Goal: Obtain resource: Download file/media

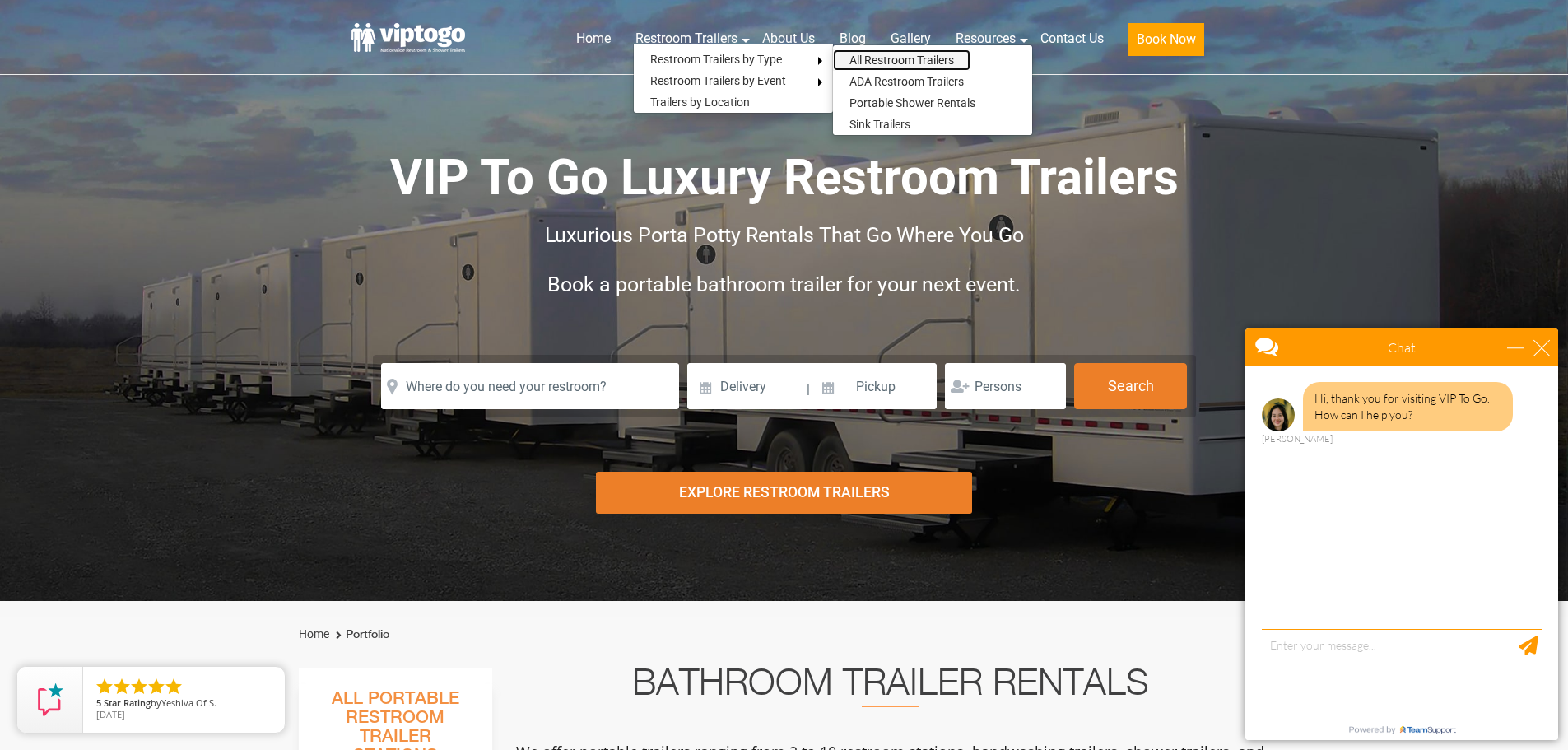
click at [849, 64] on link "All Restroom Trailers" at bounding box center [902, 60] width 138 height 21
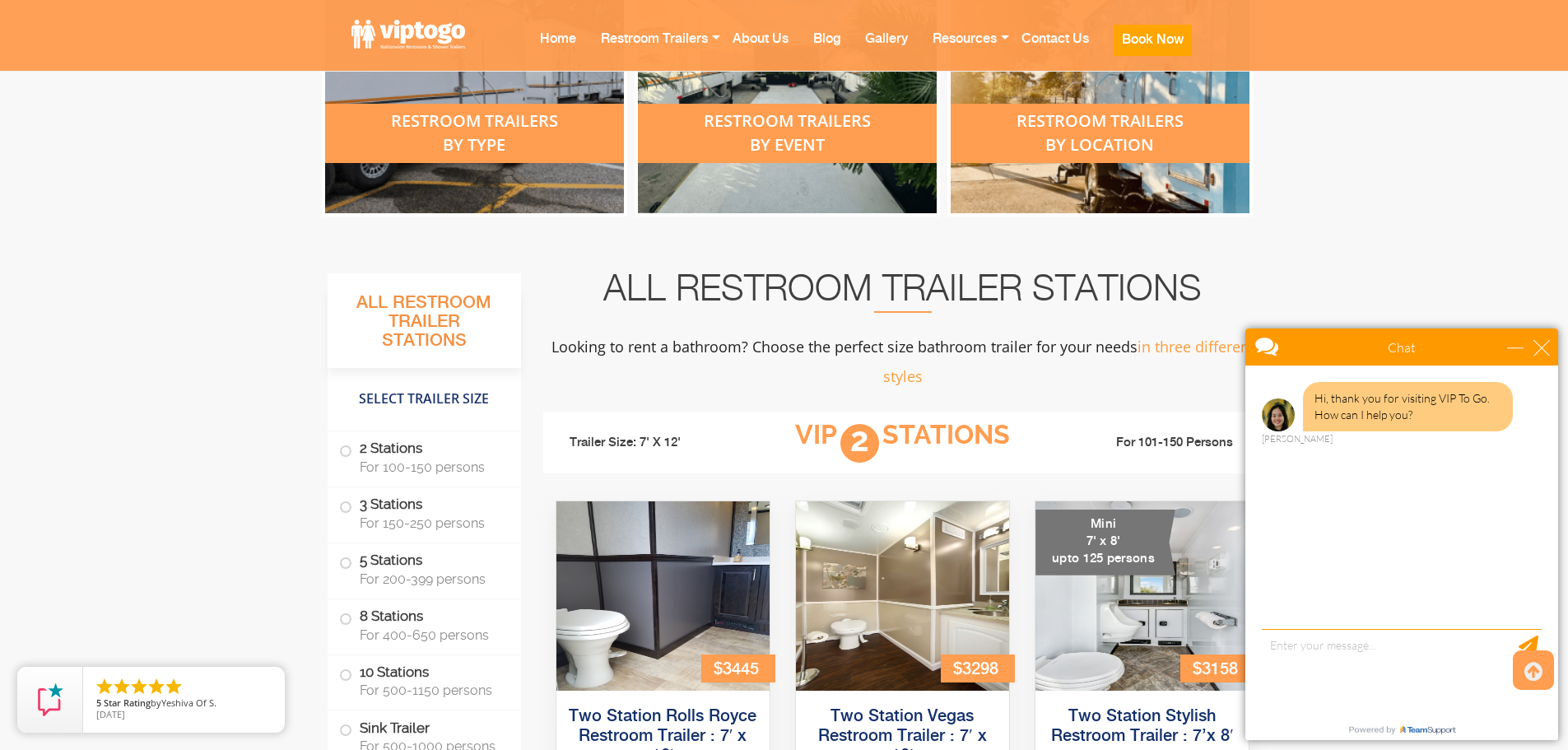
scroll to position [824, 0]
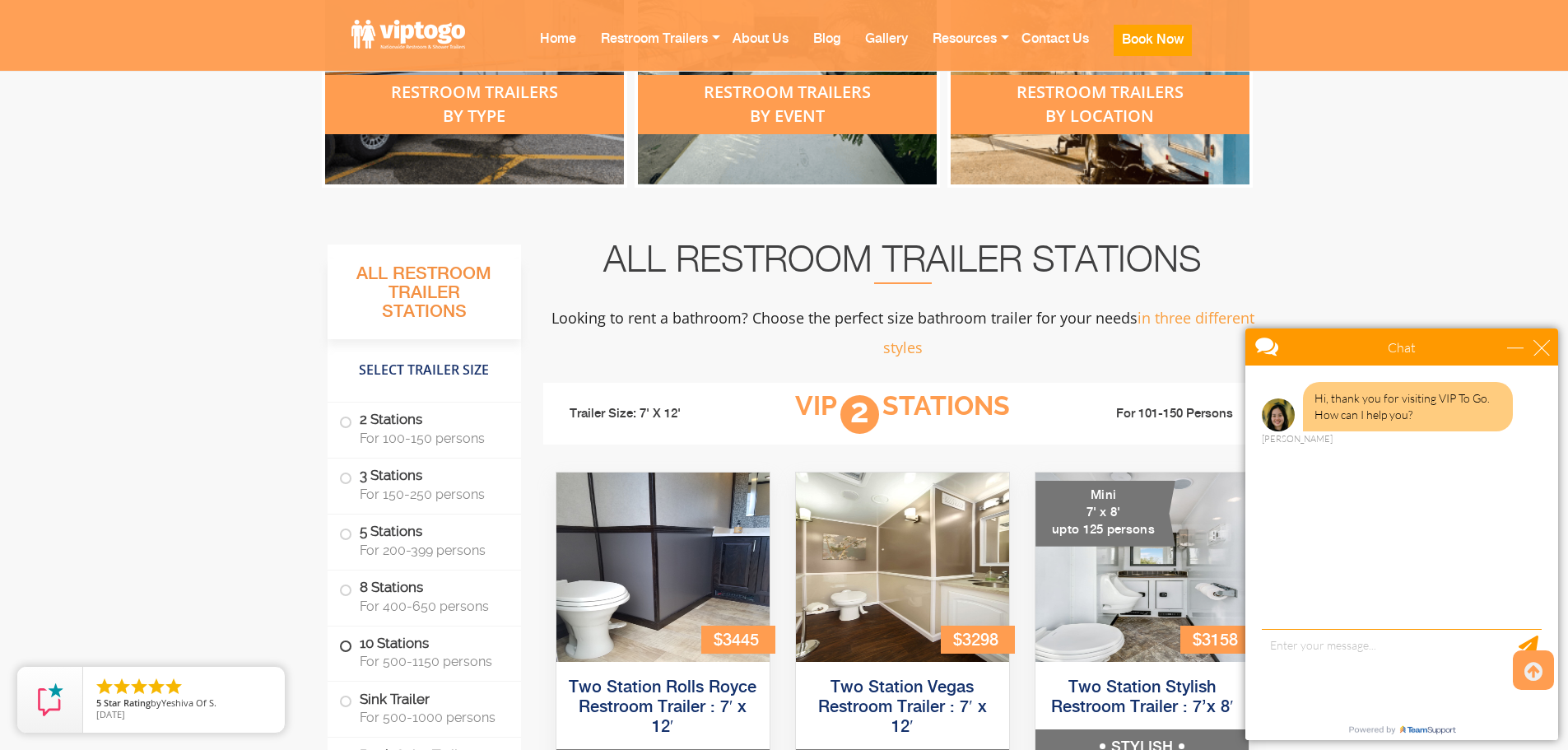
click at [347, 644] on span at bounding box center [346, 647] width 7 height 7
click at [446, 636] on label "10 Stations For 500-1150 persons" at bounding box center [424, 652] width 170 height 51
drag, startPoint x: 431, startPoint y: 648, endPoint x: 408, endPoint y: 648, distance: 23.0
click at [431, 648] on label "10 Stations For 500-1150 persons" at bounding box center [424, 652] width 170 height 51
click at [348, 647] on span at bounding box center [346, 647] width 7 height 7
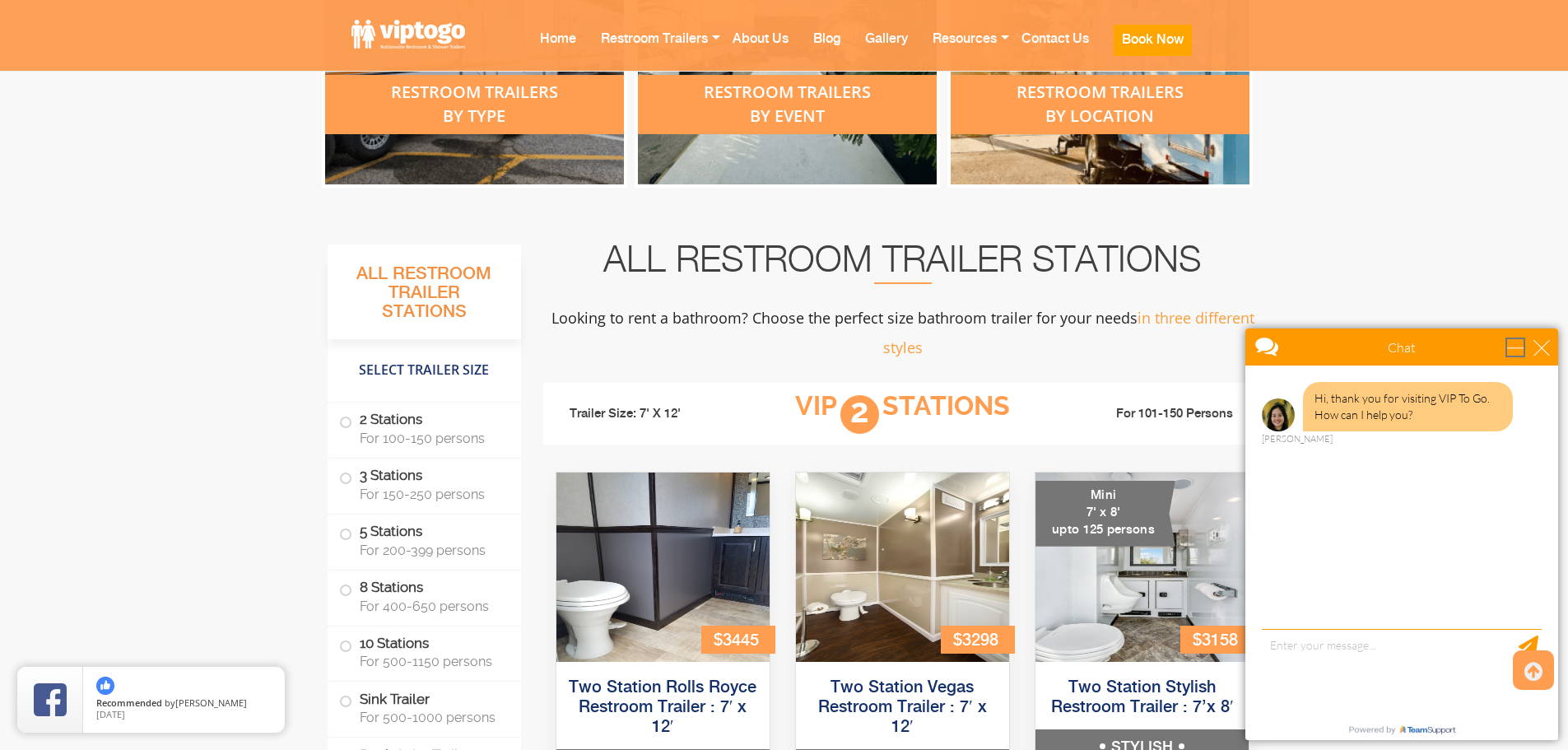
click at [1524, 344] on div "minimize" at bounding box center [1515, 348] width 17 height 17
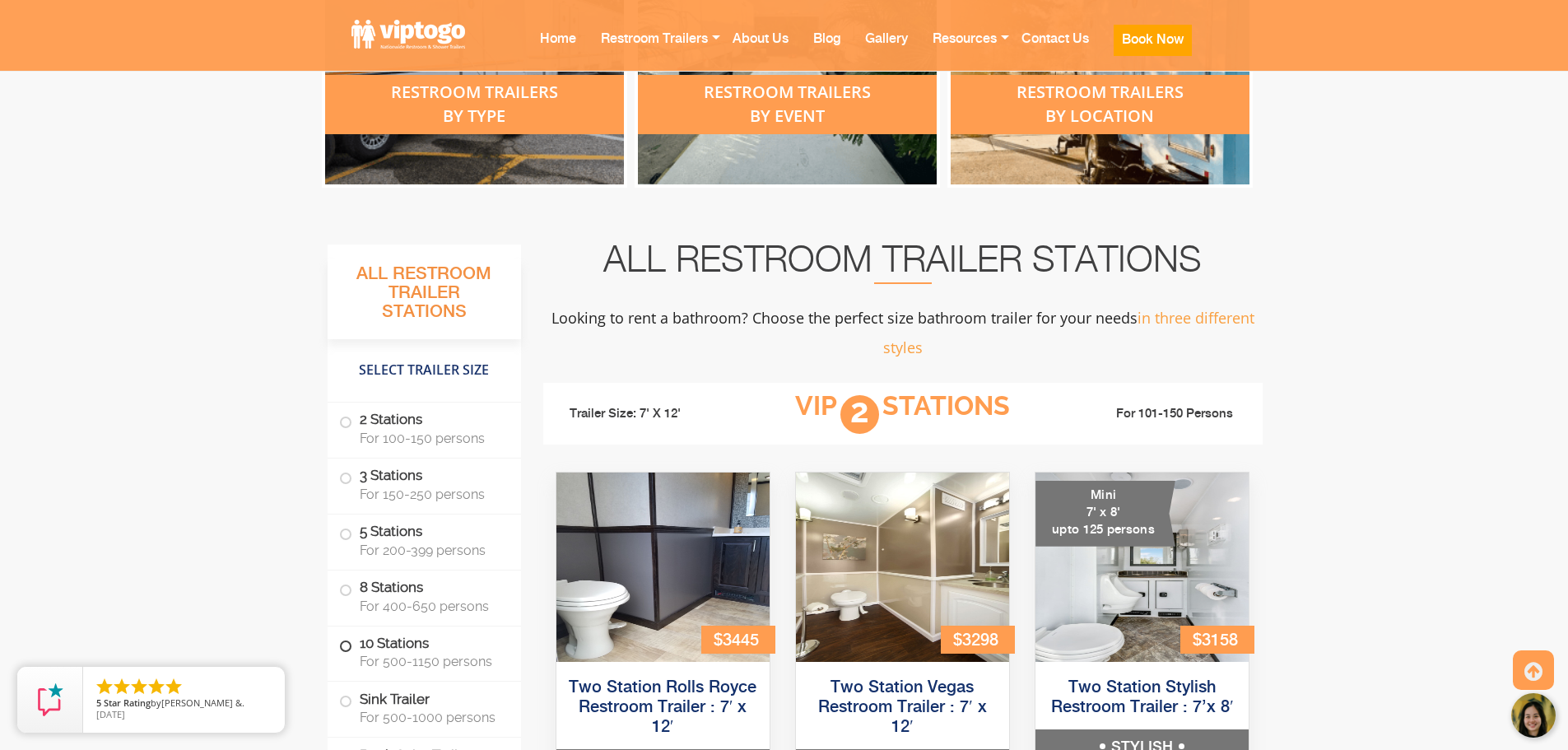
click at [344, 646] on span at bounding box center [346, 647] width 7 height 7
click at [395, 648] on label "10 Stations For 500-1150 persons" at bounding box center [424, 652] width 170 height 51
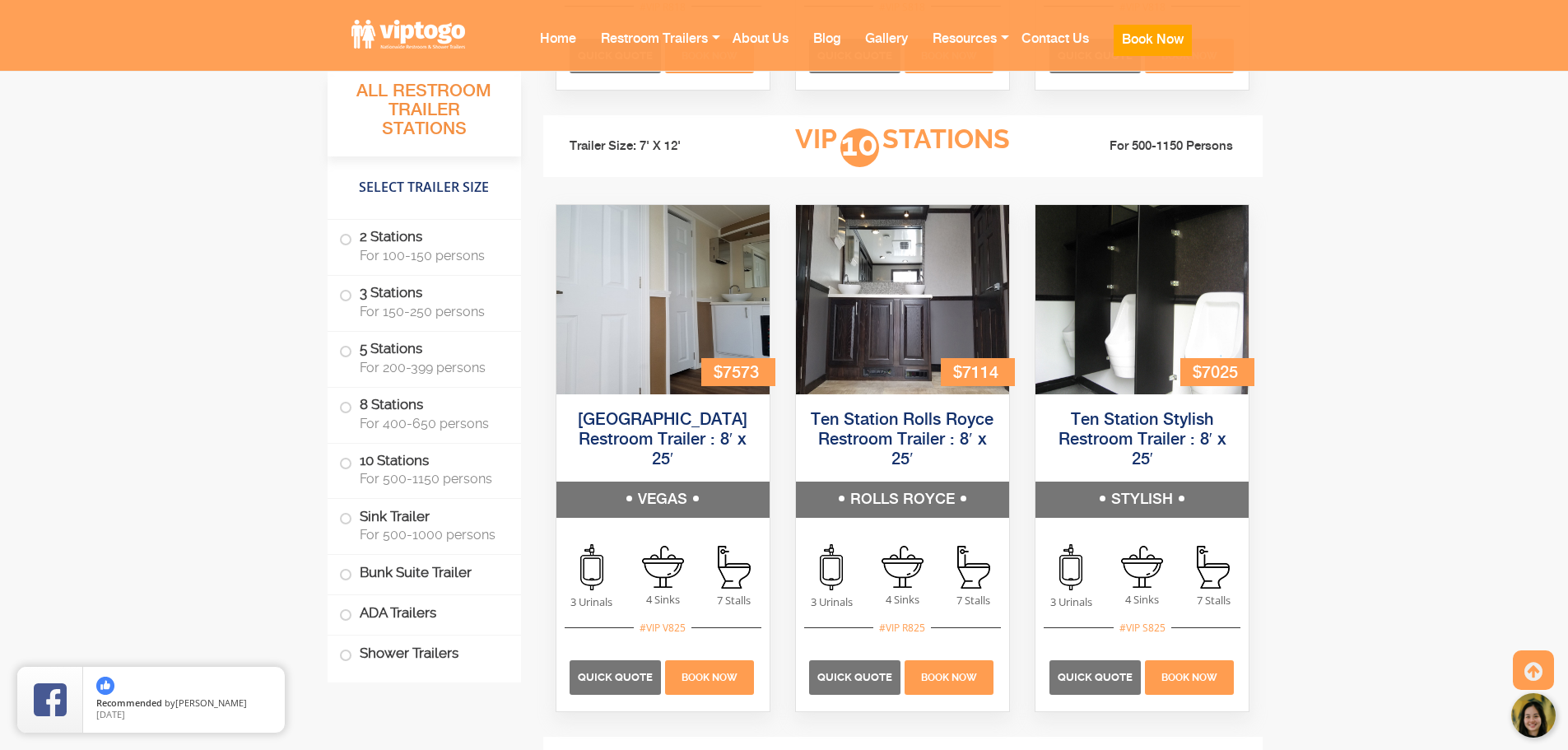
scroll to position [4053, 0]
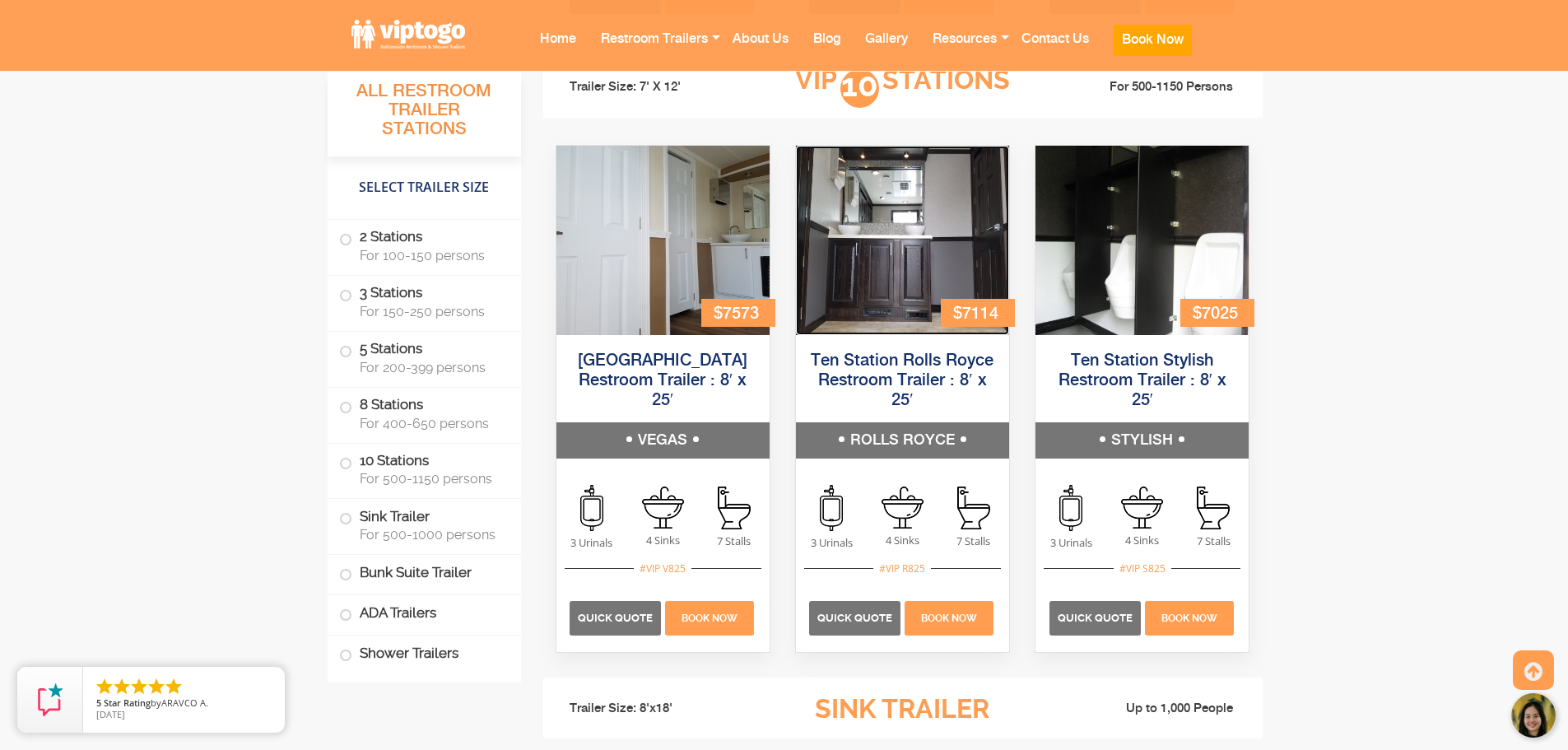
click at [918, 285] on img at bounding box center [902, 241] width 213 height 190
click at [886, 379] on link "Ten Station Rolls Royce Restroom Trailer : 8′ x 25′" at bounding box center [902, 381] width 183 height 57
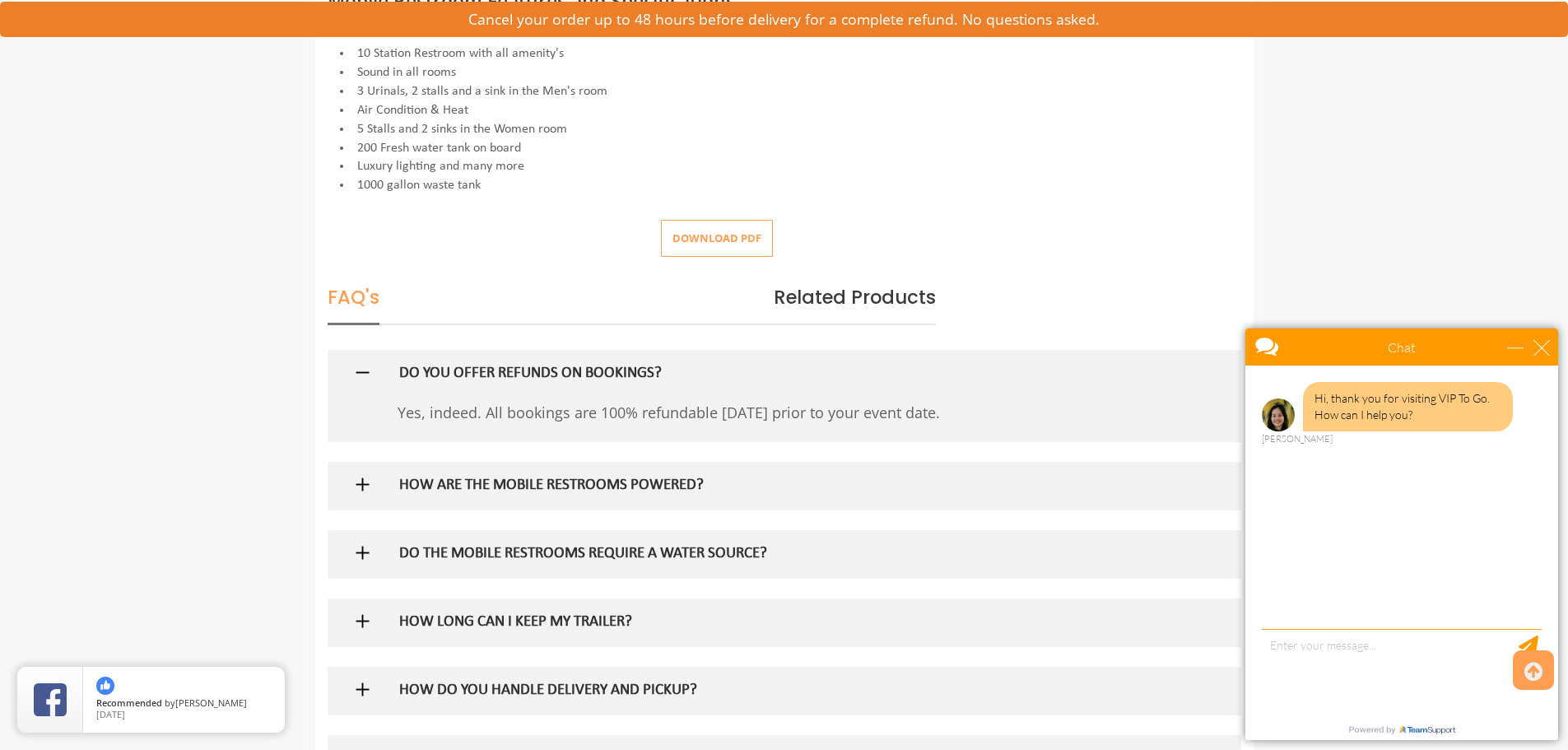
scroll to position [824, 0]
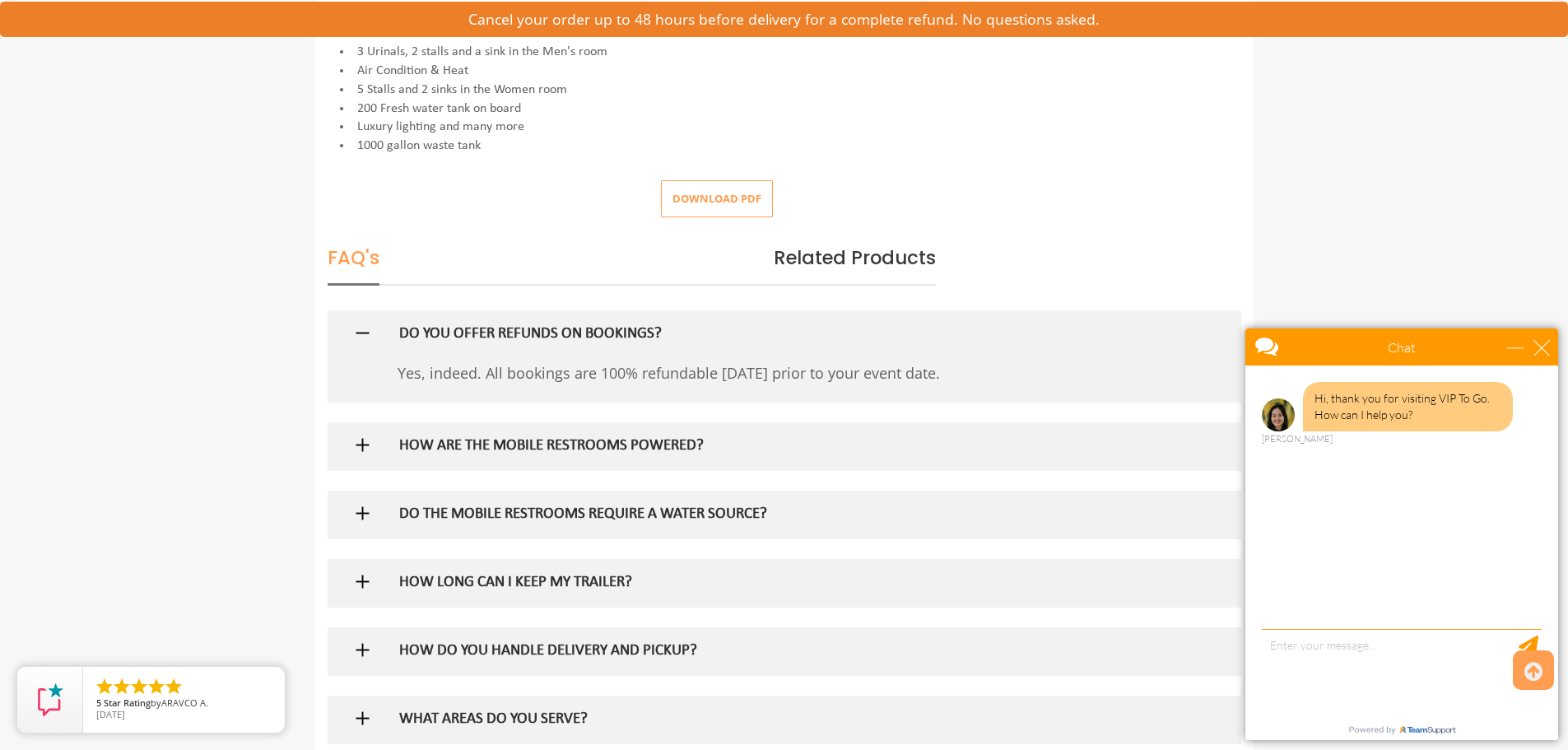
click at [368, 447] on img at bounding box center [363, 445] width 21 height 21
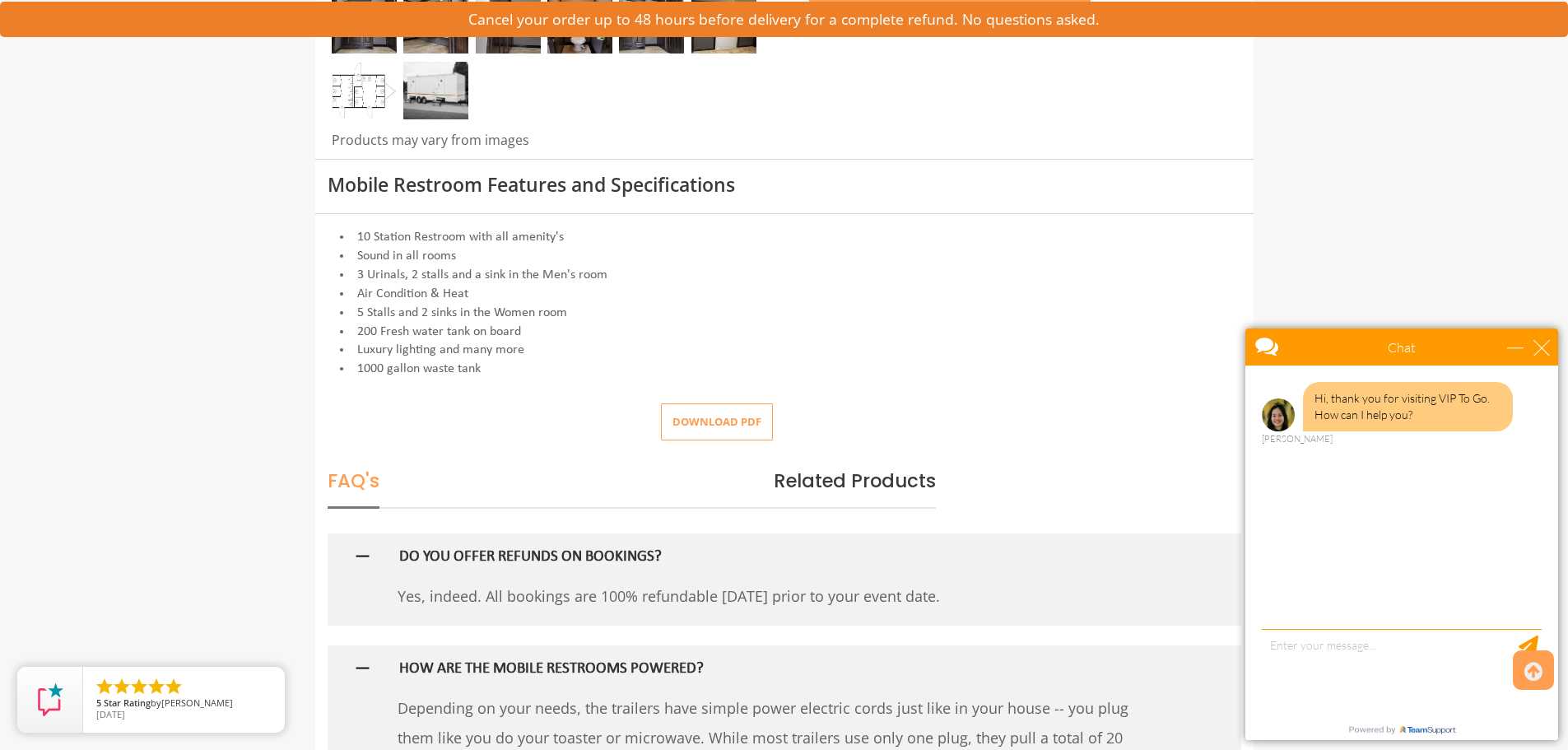
scroll to position [658, 0]
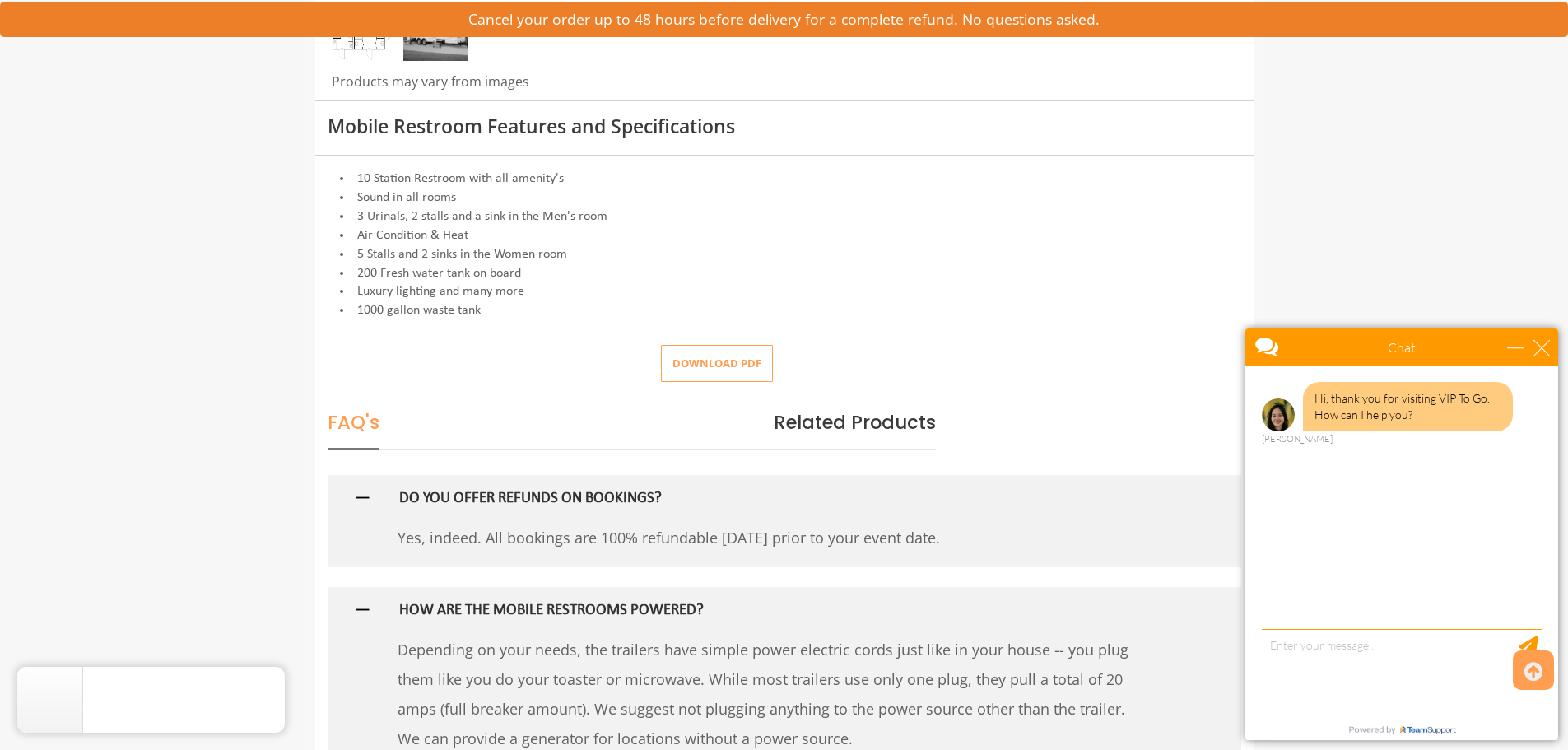
click at [722, 366] on button "Download pdf" at bounding box center [716, 364] width 112 height 37
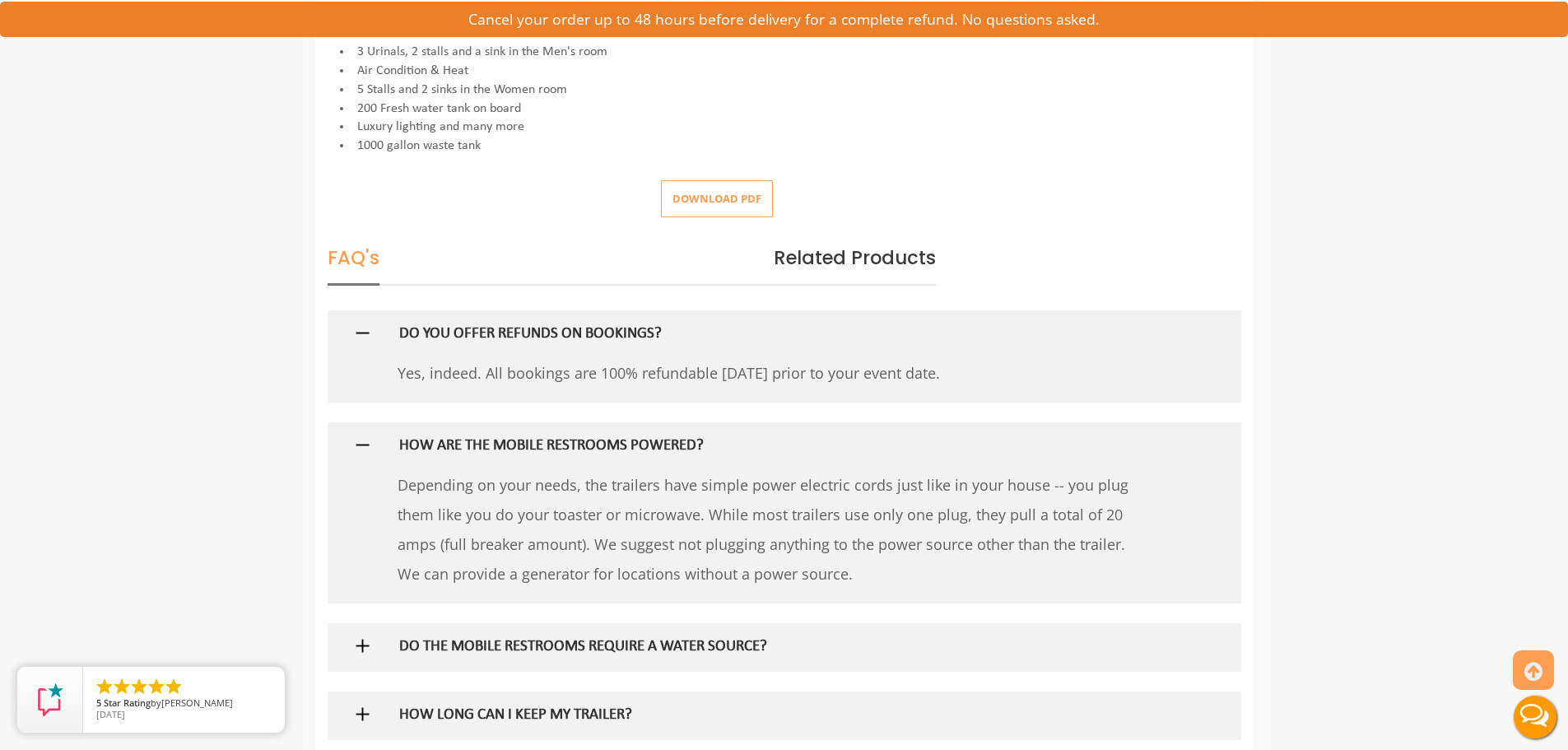
scroll to position [0, 0]
